Goal: Task Accomplishment & Management: Use online tool/utility

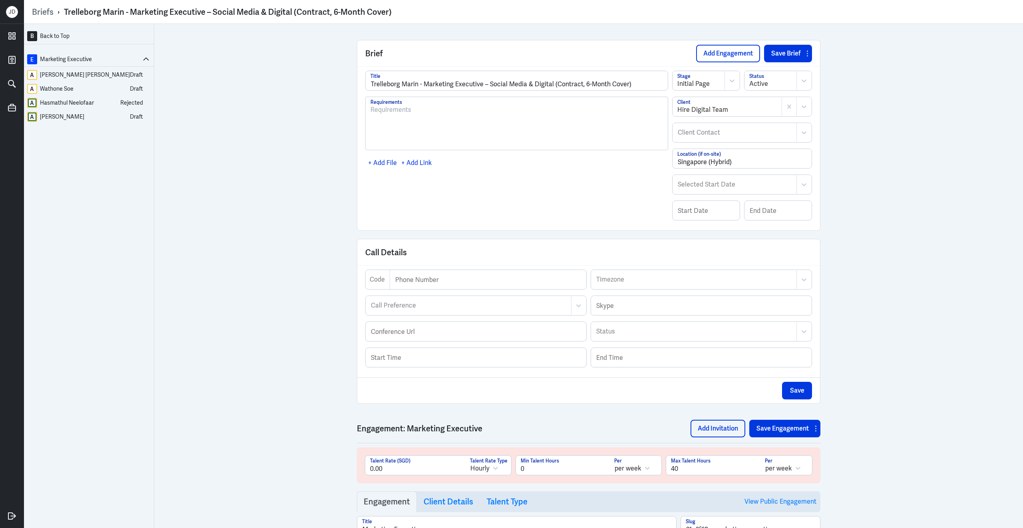
scroll to position [1502, 0]
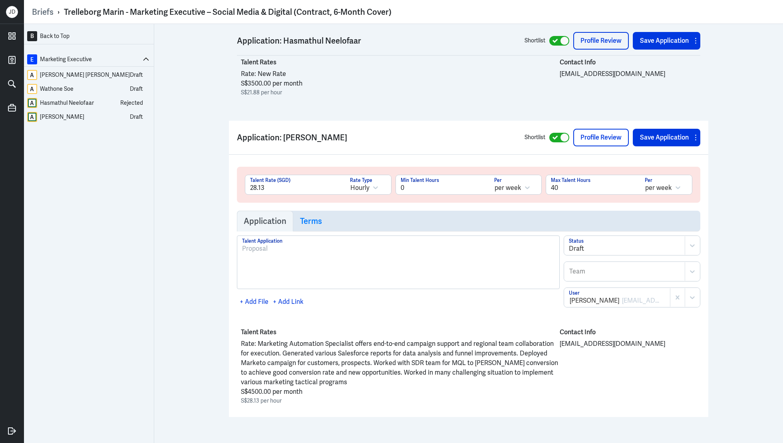
scroll to position [1566, 0]
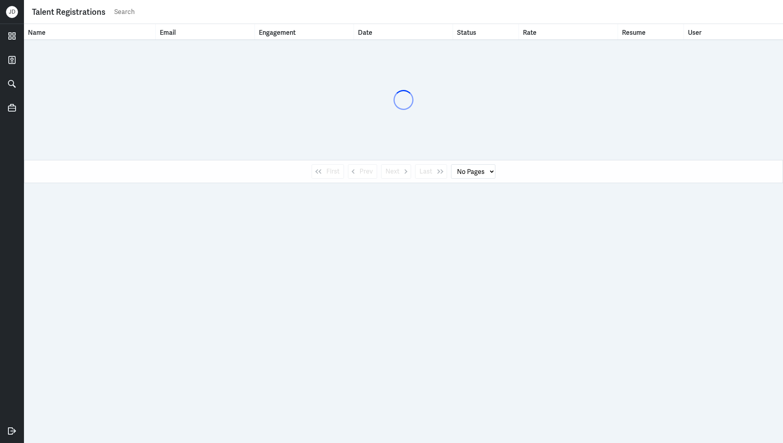
select select "1"
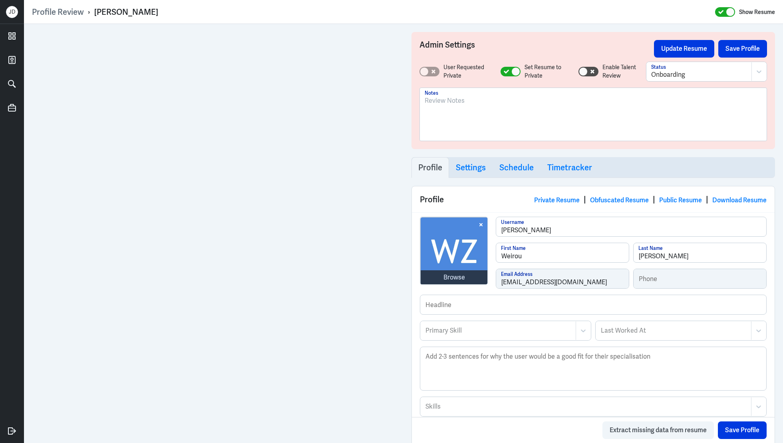
click at [518, 105] on p at bounding box center [593, 101] width 337 height 10
